Goal: Transaction & Acquisition: Purchase product/service

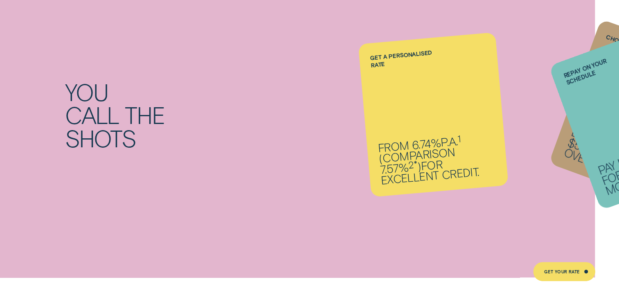
scroll to position [622, 0]
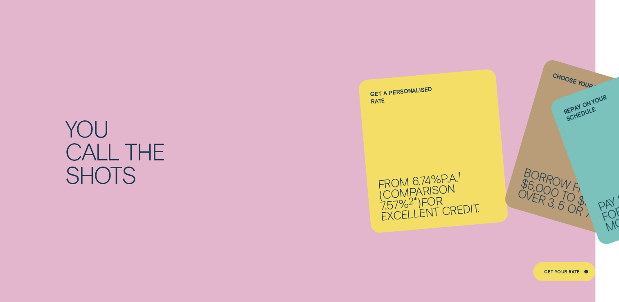
click at [552, 167] on div "Choose your terms Borrow from $5,000 to $62,000 over 3, 5 or 7 years." at bounding box center [590, 151] width 175 height 186
click at [514, 239] on div "You call the shots Get a personalised rate From 6.74% p.a. 1 ( Comparison 7.57%…" at bounding box center [309, 152] width 619 height 326
click at [540, 142] on div "Choose your terms Borrow from $5,000 to $62,000 over 3, 5 or 7 years." at bounding box center [590, 151] width 175 height 186
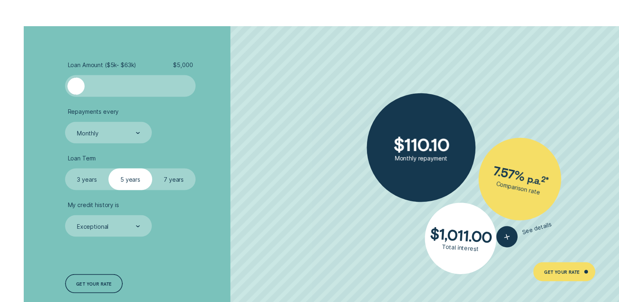
scroll to position [1489, 0]
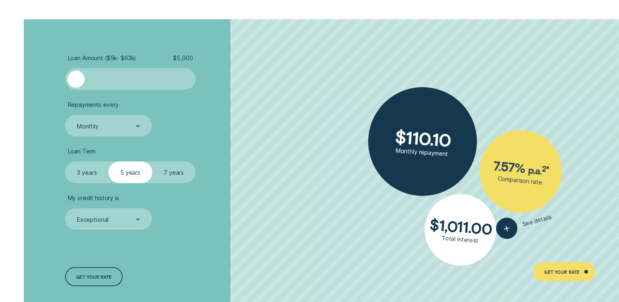
click at [83, 170] on label "3 years" at bounding box center [86, 172] width 43 height 22
click at [65, 161] on input "3 years" at bounding box center [65, 161] width 0 height 0
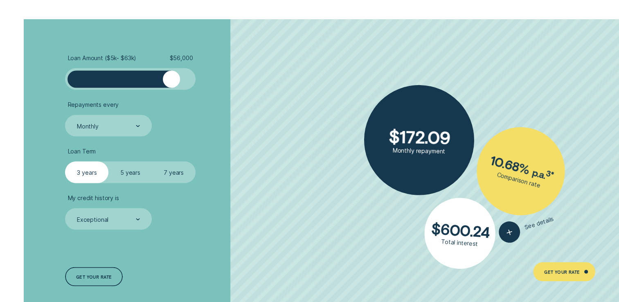
click at [172, 76] on div at bounding box center [130, 78] width 108 height 17
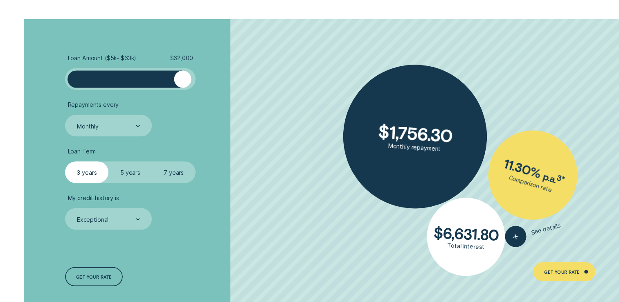
click at [182, 79] on div at bounding box center [130, 78] width 108 height 17
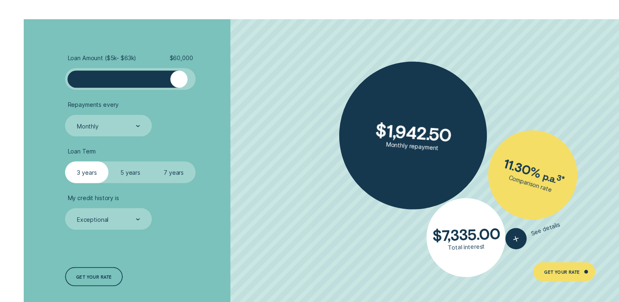
click at [178, 82] on div at bounding box center [178, 78] width 17 height 17
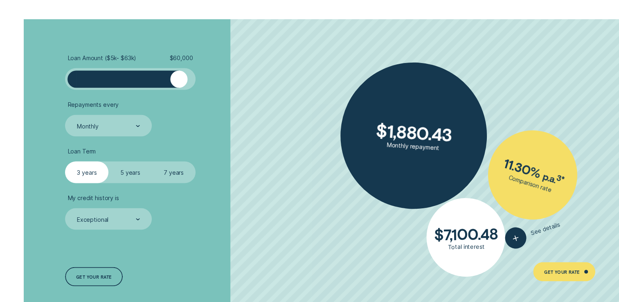
click at [127, 174] on label "5 years" at bounding box center [129, 172] width 43 height 22
click at [108, 161] on input "5 years" at bounding box center [108, 161] width 0 height 0
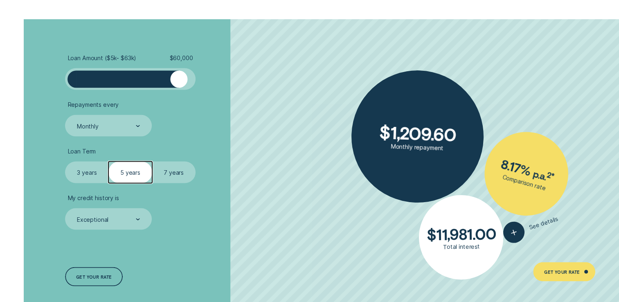
click at [173, 170] on label "7 years" at bounding box center [173, 172] width 43 height 22
click at [152, 161] on input "7 years" at bounding box center [152, 161] width 0 height 0
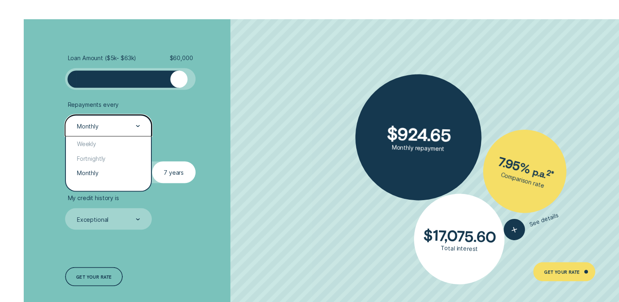
click at [137, 127] on div at bounding box center [138, 125] width 4 height 21
click at [94, 161] on div "Fortnightly" at bounding box center [108, 158] width 85 height 14
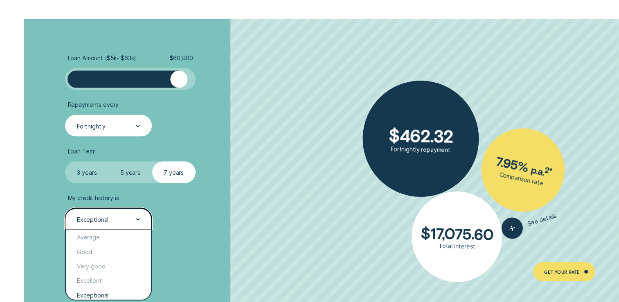
click at [138, 218] on icon at bounding box center [138, 219] width 4 height 2
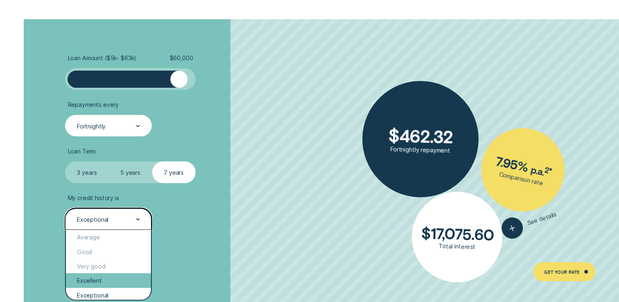
click at [101, 280] on div "Excellent" at bounding box center [108, 280] width 85 height 14
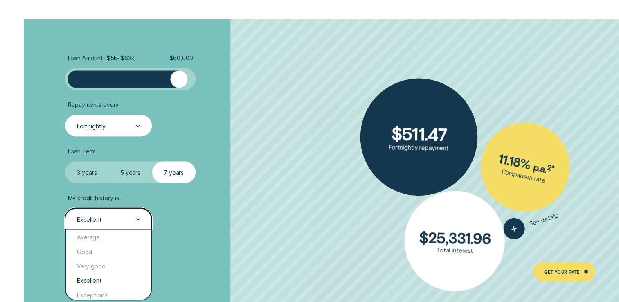
click at [139, 219] on icon at bounding box center [138, 219] width 4 height 2
click at [103, 266] on div "Very good" at bounding box center [108, 266] width 85 height 14
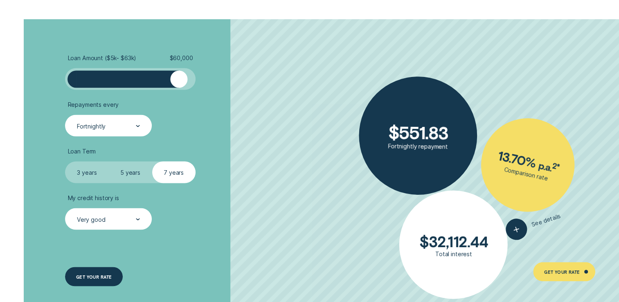
click at [94, 274] on div "GET YOUR RATE" at bounding box center [94, 276] width 36 height 4
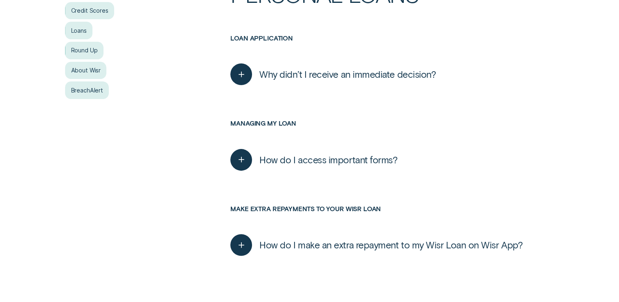
scroll to position [223, 0]
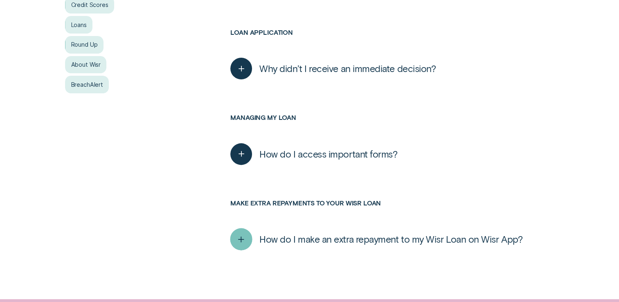
click at [242, 238] on icon "button" at bounding box center [241, 239] width 11 height 13
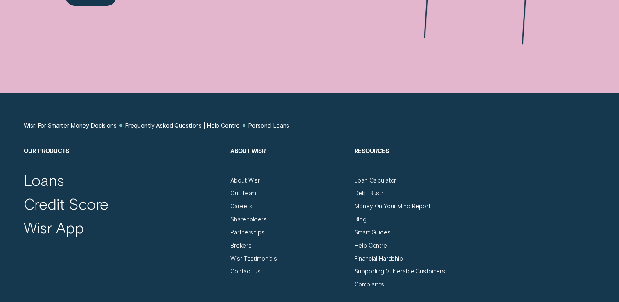
scroll to position [780, 0]
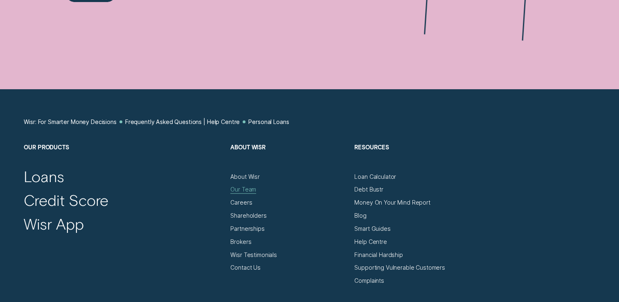
click at [252, 190] on div "Our Team" at bounding box center [243, 189] width 26 height 7
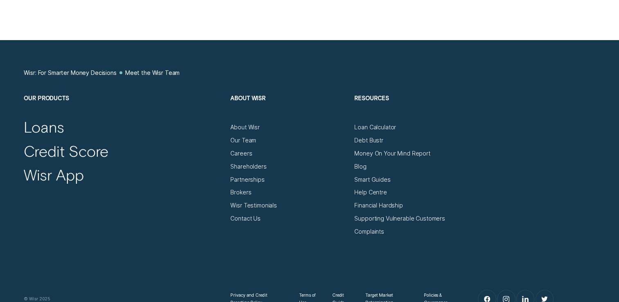
scroll to position [850, 0]
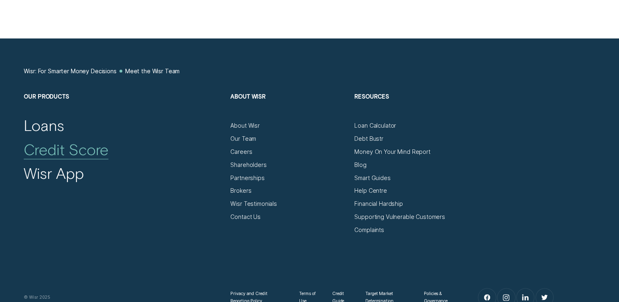
click at [49, 155] on div "Credit Score" at bounding box center [66, 149] width 85 height 19
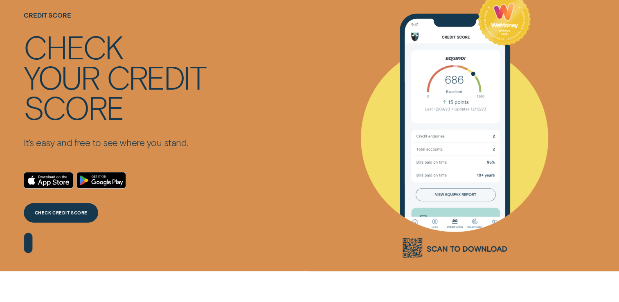
scroll to position [87, 0]
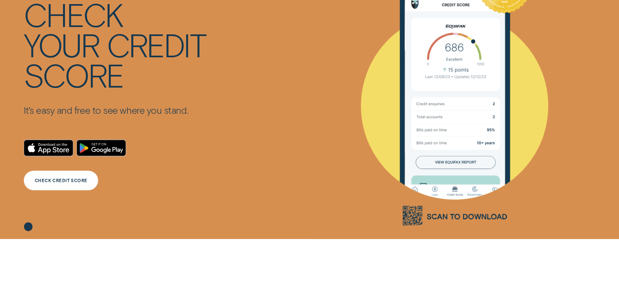
click at [61, 179] on div "CHECK CREDIT SCORE" at bounding box center [61, 180] width 53 height 4
